Goal: Information Seeking & Learning: Learn about a topic

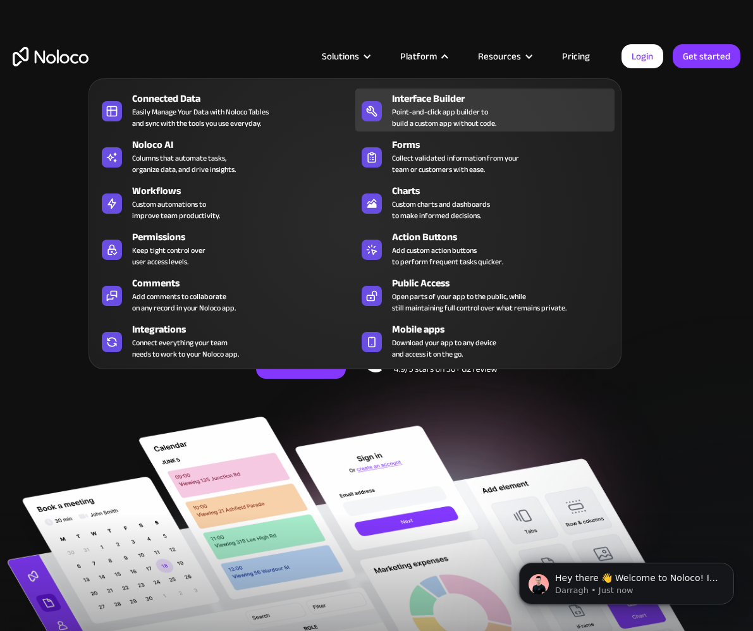
click at [449, 120] on div "Point-and-click app builder to build a custom app without code." at bounding box center [444, 117] width 104 height 23
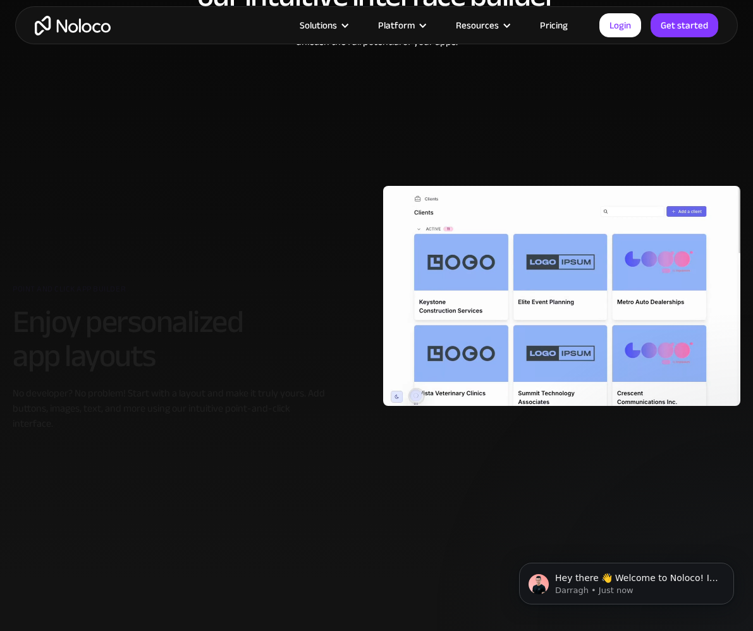
scroll to position [604, 0]
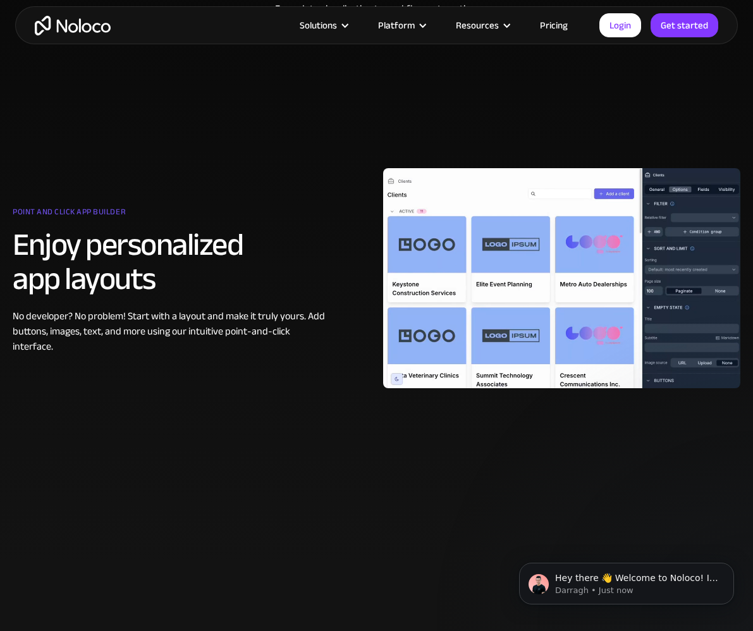
click at [558, 24] on link "Pricing" at bounding box center [553, 25] width 59 height 16
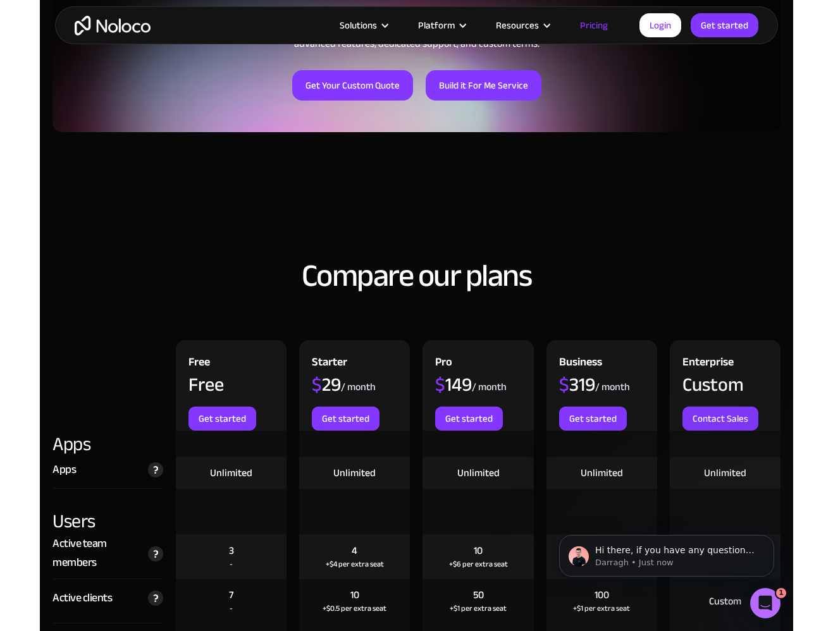
scroll to position [1191, 0]
